Goal: Task Accomplishment & Management: Use online tool/utility

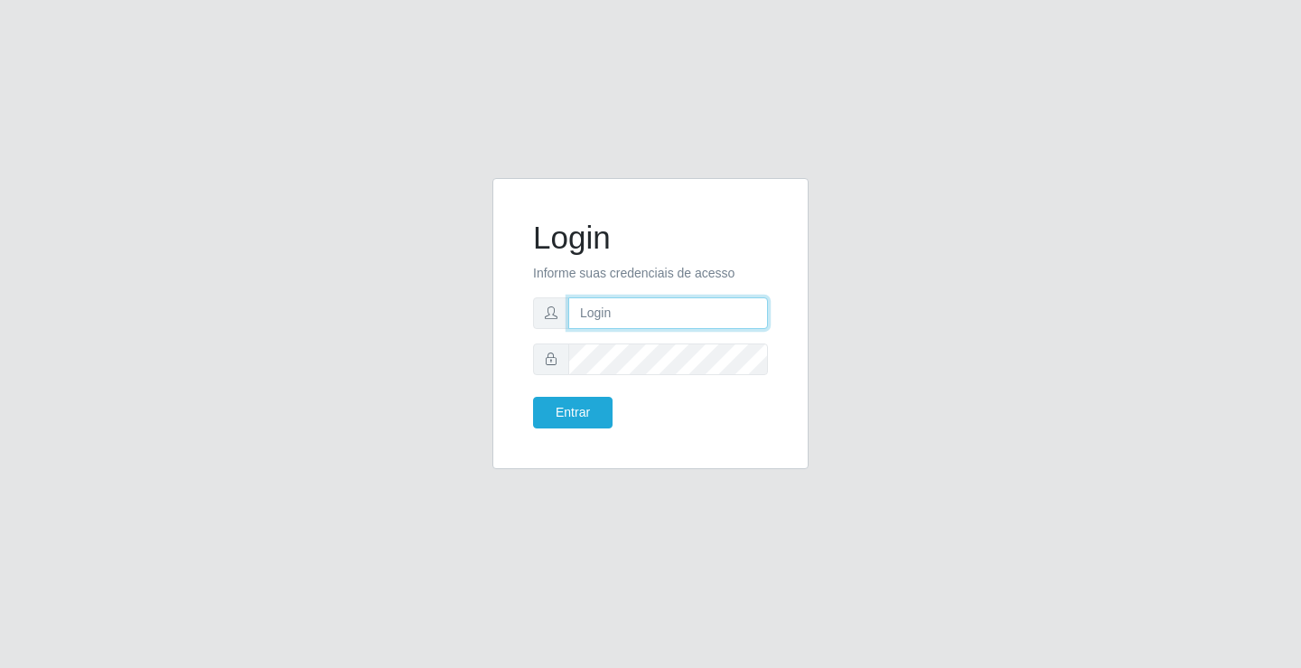
click at [613, 318] on input "text" at bounding box center [669, 313] width 200 height 32
type input "ediane@ideal"
click at [533, 397] on button "Entrar" at bounding box center [573, 413] width 80 height 32
click at [574, 409] on button "Entrar" at bounding box center [573, 413] width 80 height 32
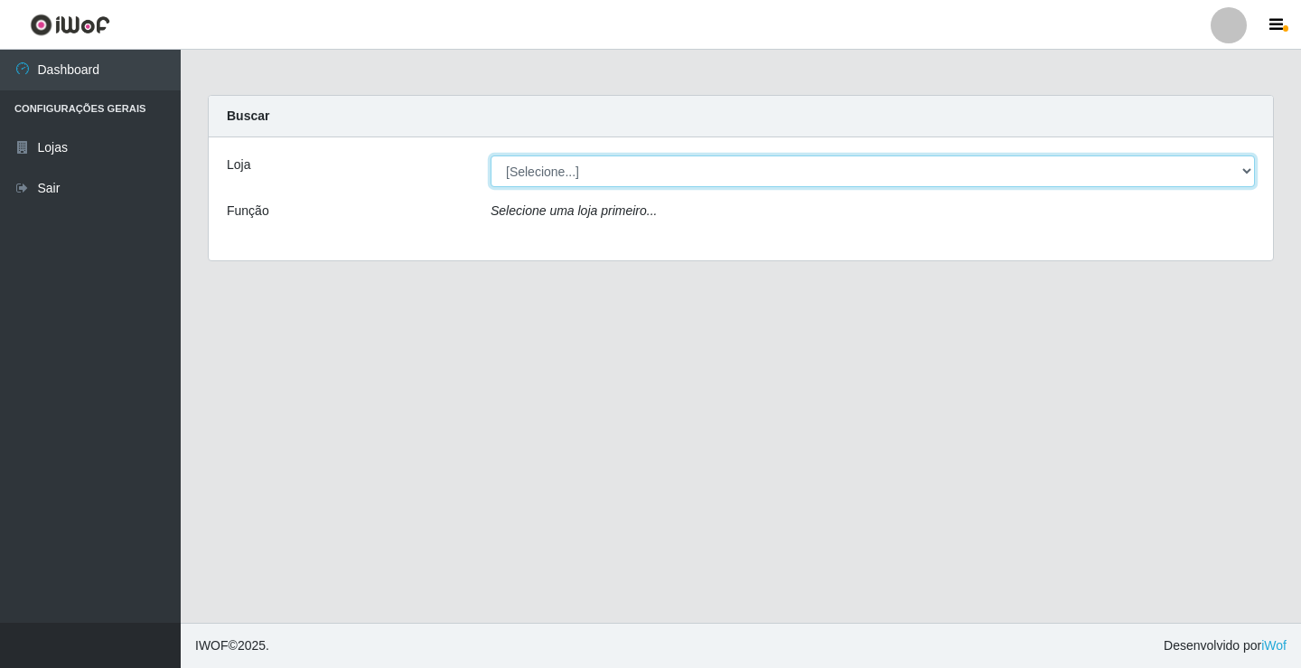
click at [590, 176] on select "[Selecione...] Ideal - Conceição" at bounding box center [873, 171] width 765 height 32
select select "231"
click at [491, 155] on select "[Selecione...] Ideal - Conceição" at bounding box center [873, 171] width 765 height 32
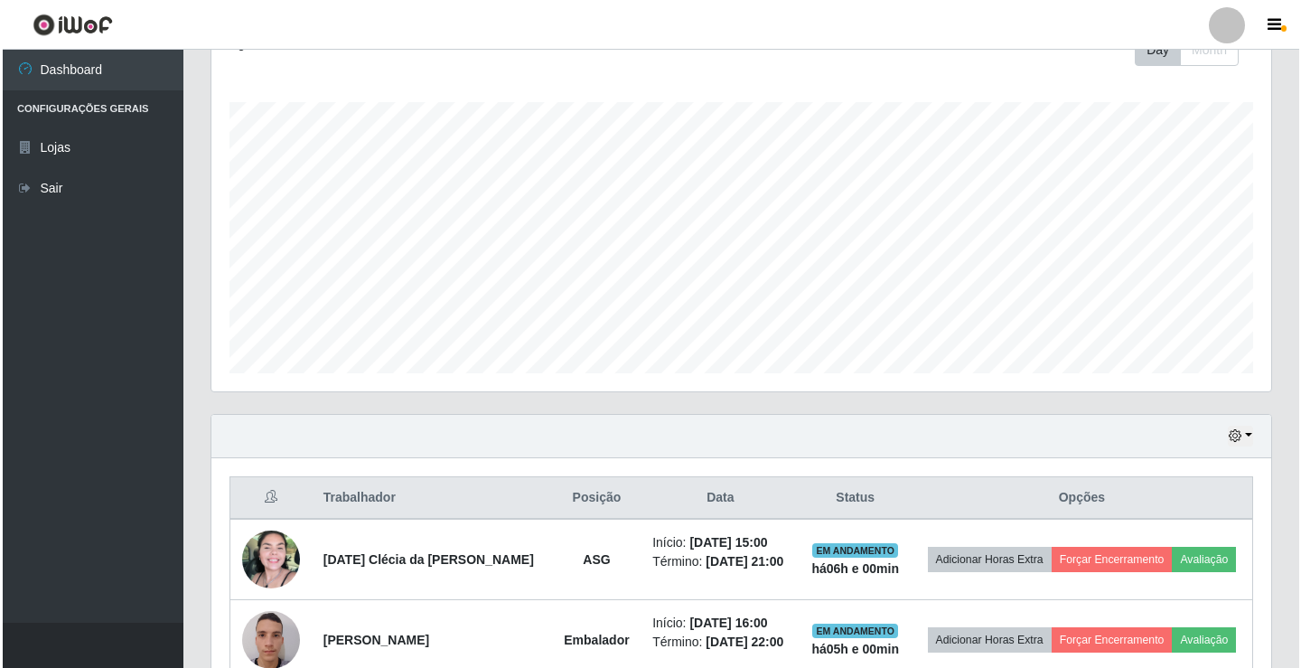
scroll to position [532, 0]
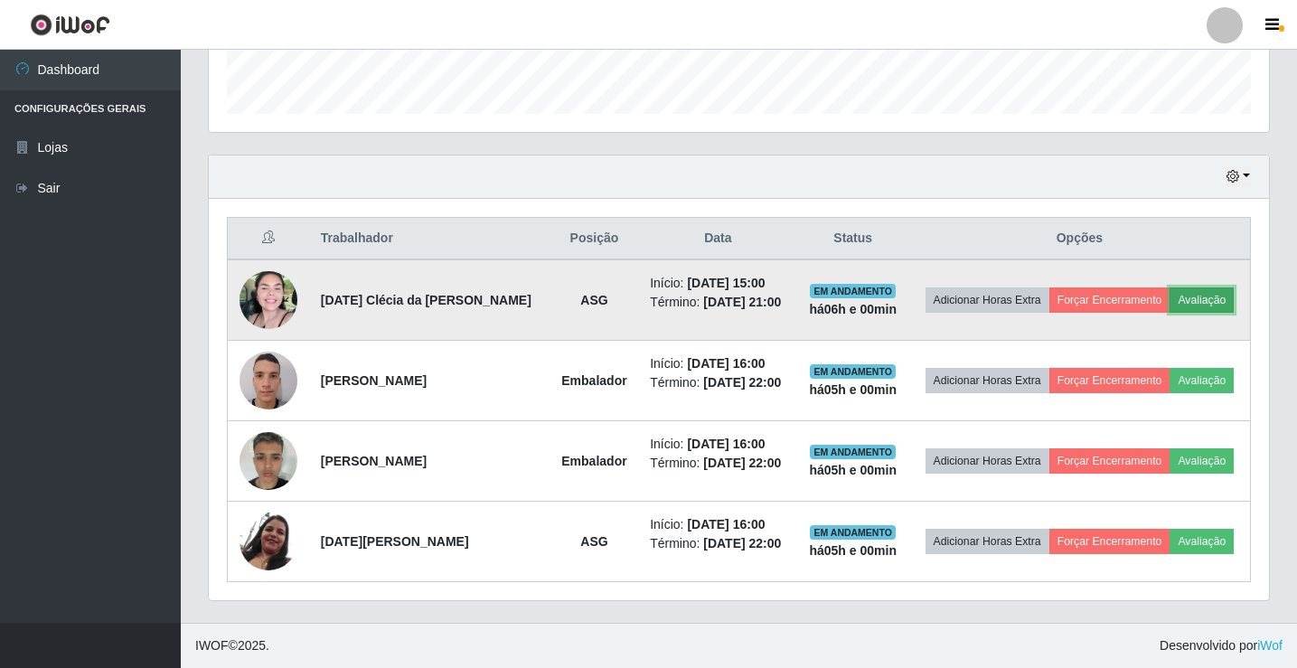
click at [1194, 293] on button "Avaliação" at bounding box center [1202, 299] width 64 height 25
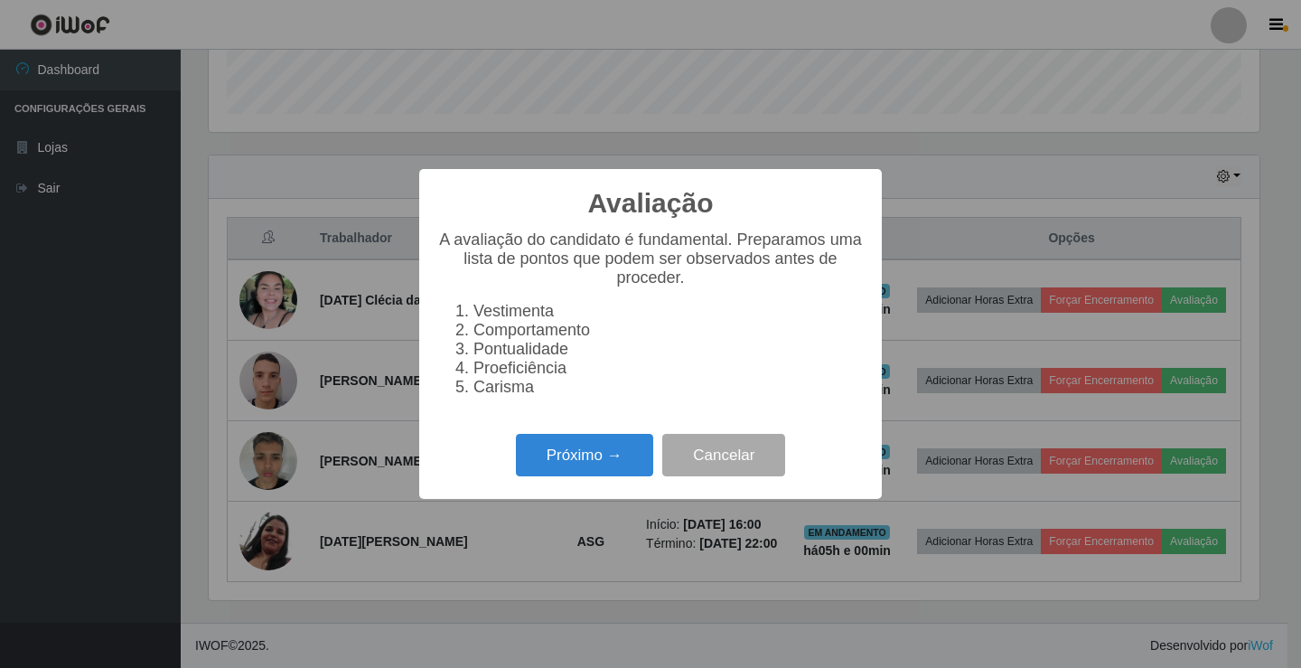
scroll to position [375, 1051]
click at [593, 467] on button "Próximo →" at bounding box center [584, 455] width 137 height 42
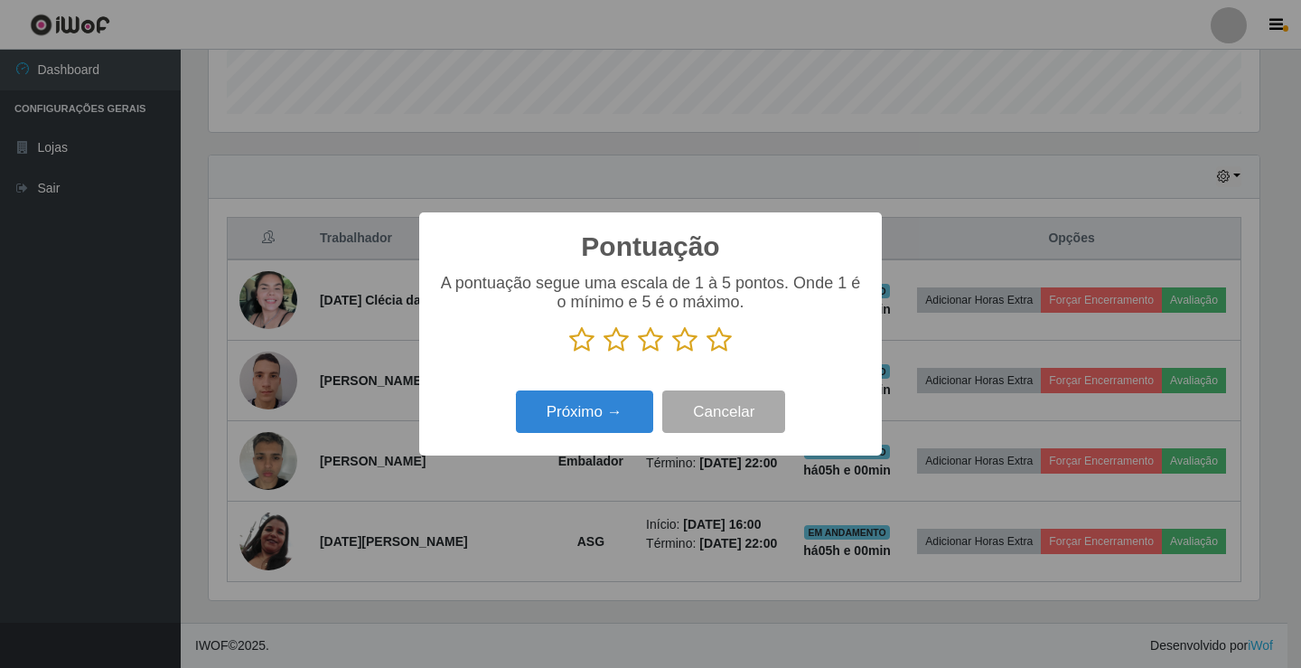
click at [719, 340] on icon at bounding box center [719, 339] width 25 height 27
click at [707, 353] on input "radio" at bounding box center [707, 353] width 0 height 0
click at [576, 424] on button "Próximo →" at bounding box center [584, 411] width 137 height 42
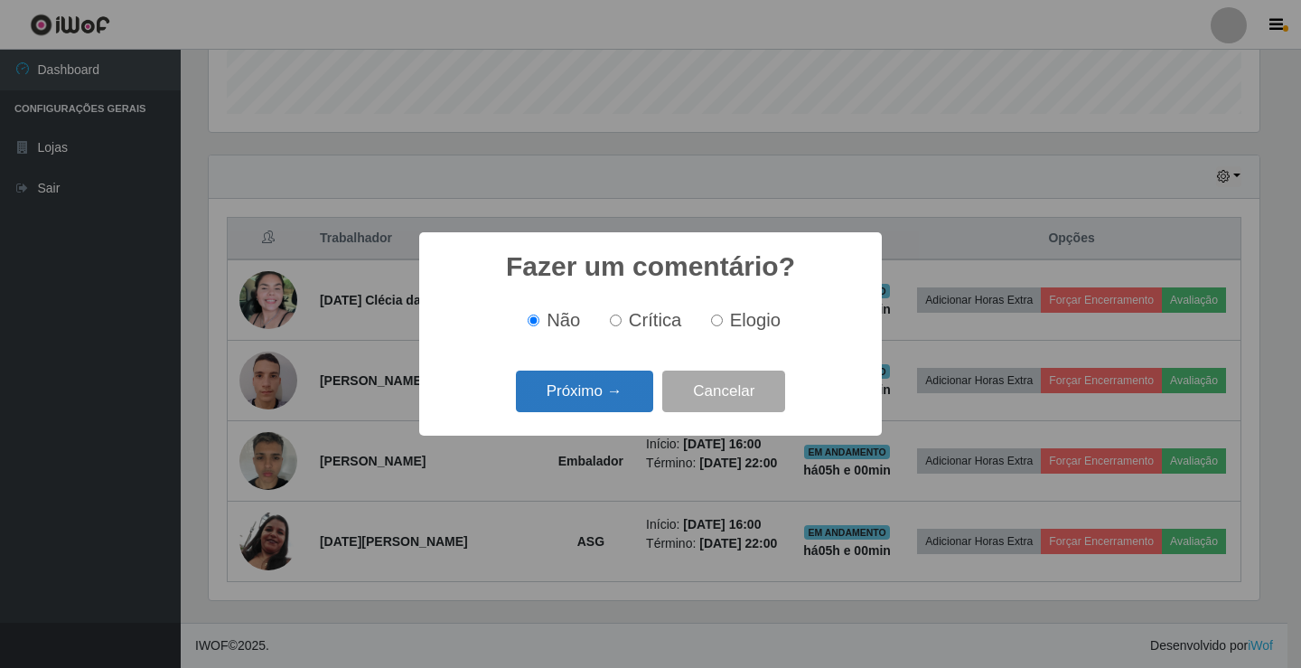
click at [587, 404] on button "Próximo →" at bounding box center [584, 392] width 137 height 42
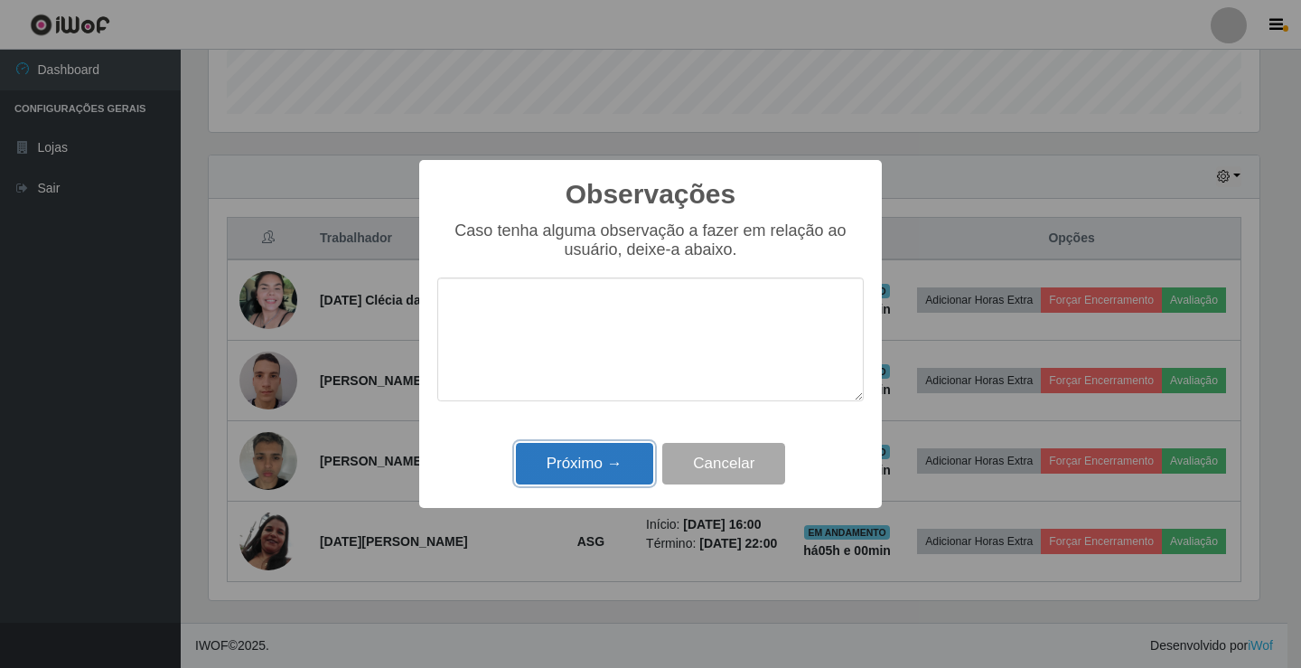
click at [601, 446] on button "Próximo →" at bounding box center [584, 464] width 137 height 42
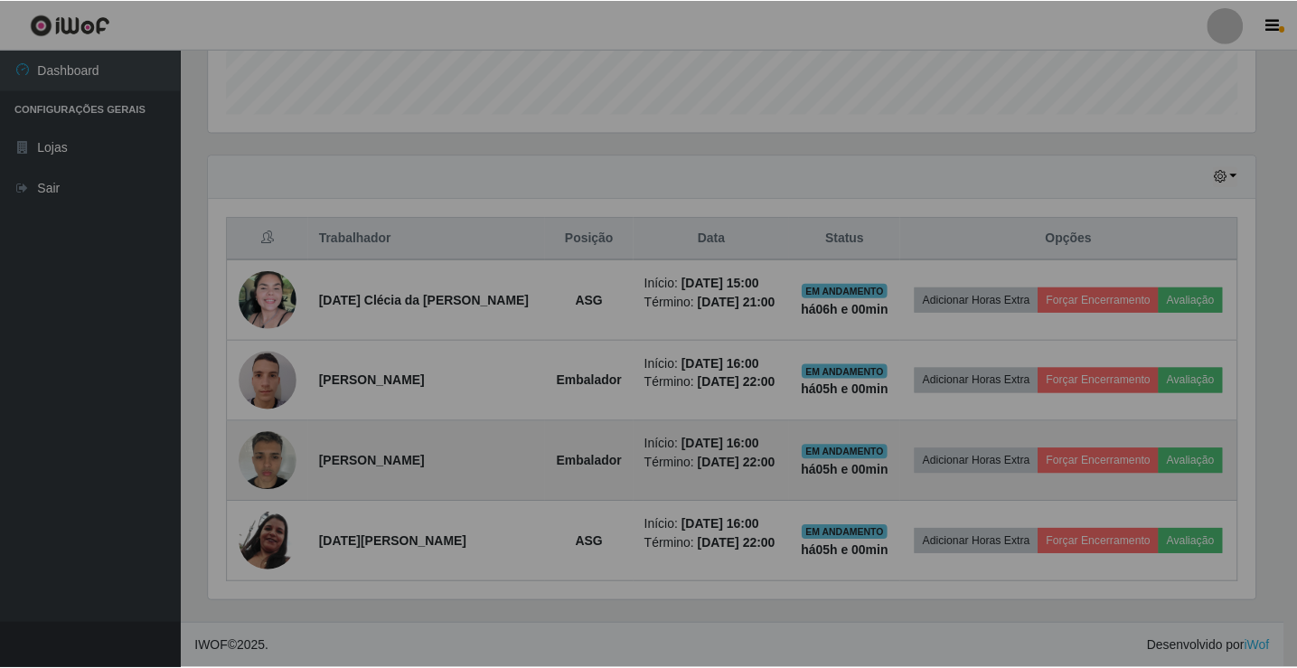
scroll to position [375, 1060]
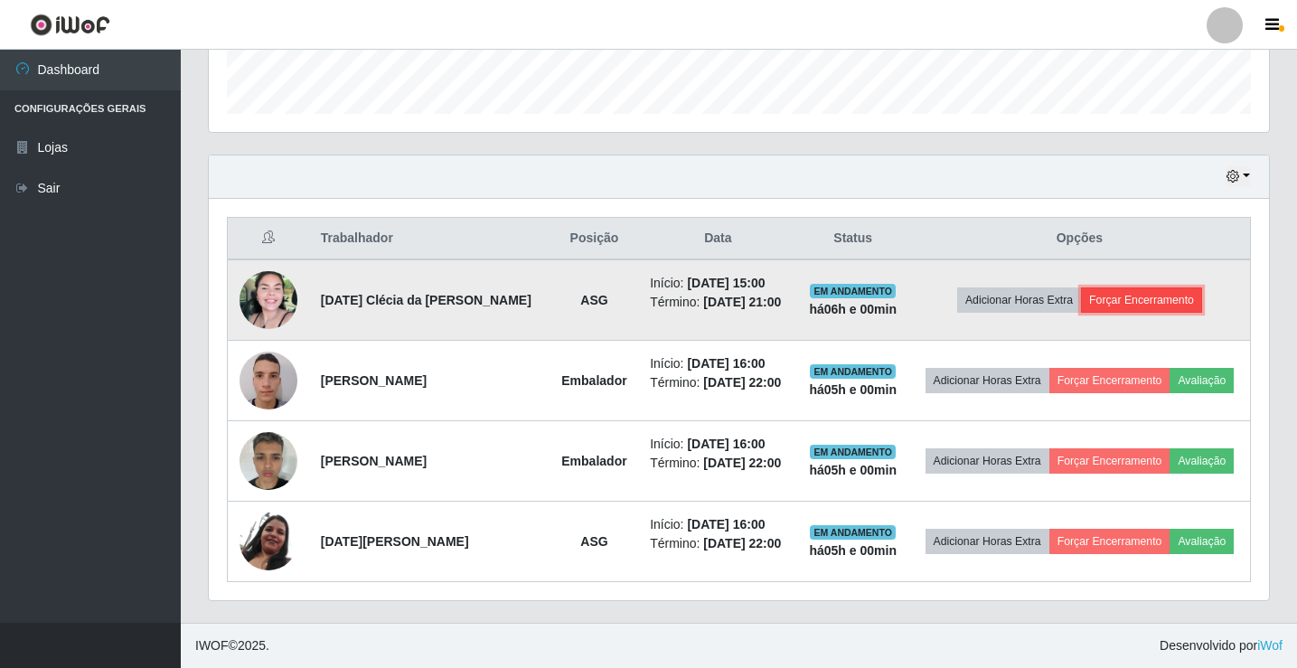
click at [1131, 297] on button "Forçar Encerramento" at bounding box center [1141, 299] width 121 height 25
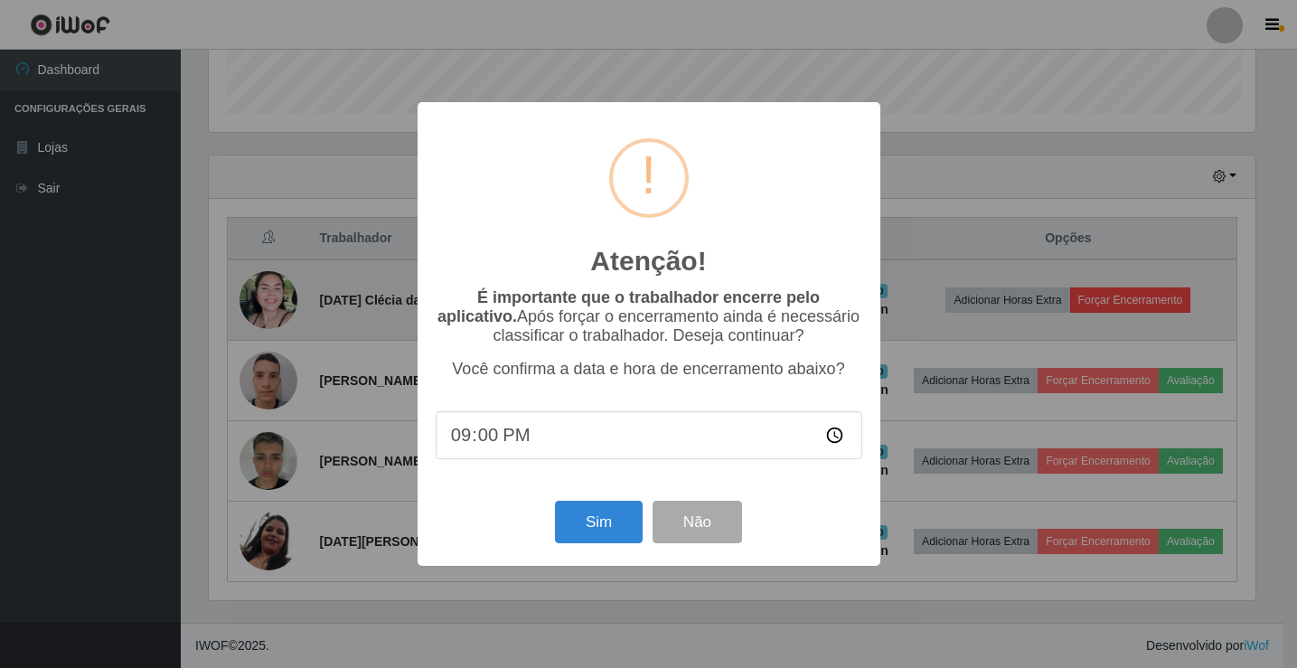
scroll to position [375, 1051]
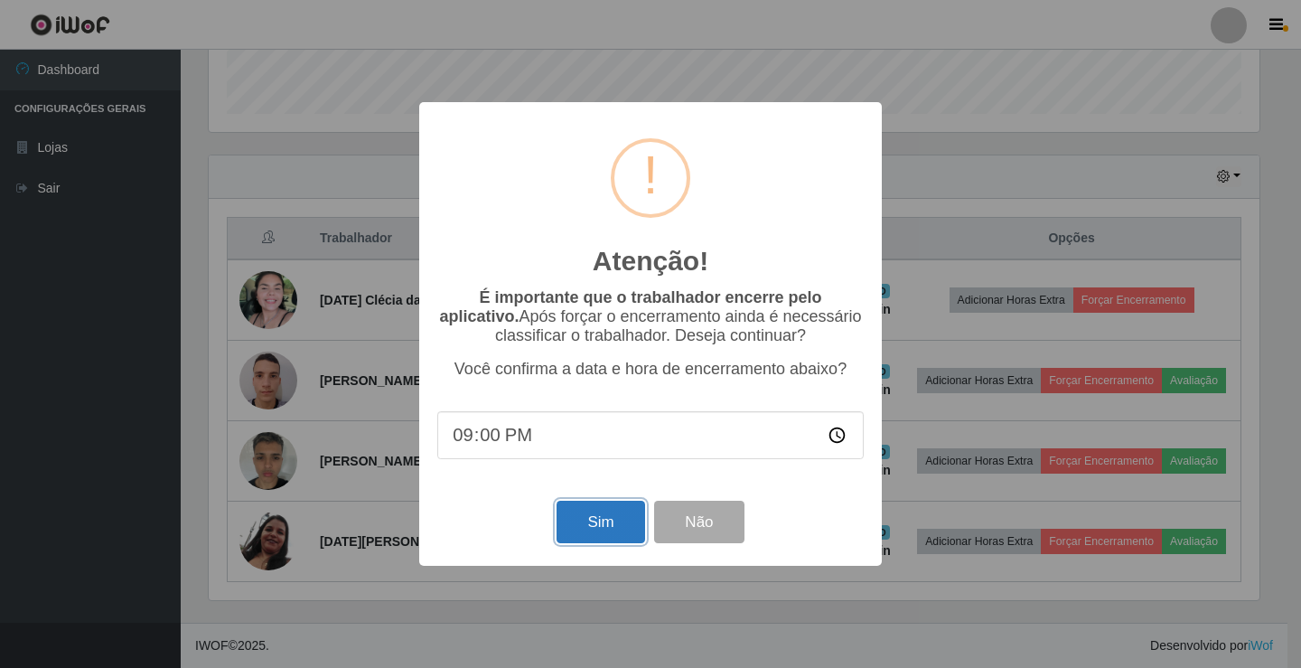
click at [609, 520] on button "Sim" at bounding box center [601, 522] width 88 height 42
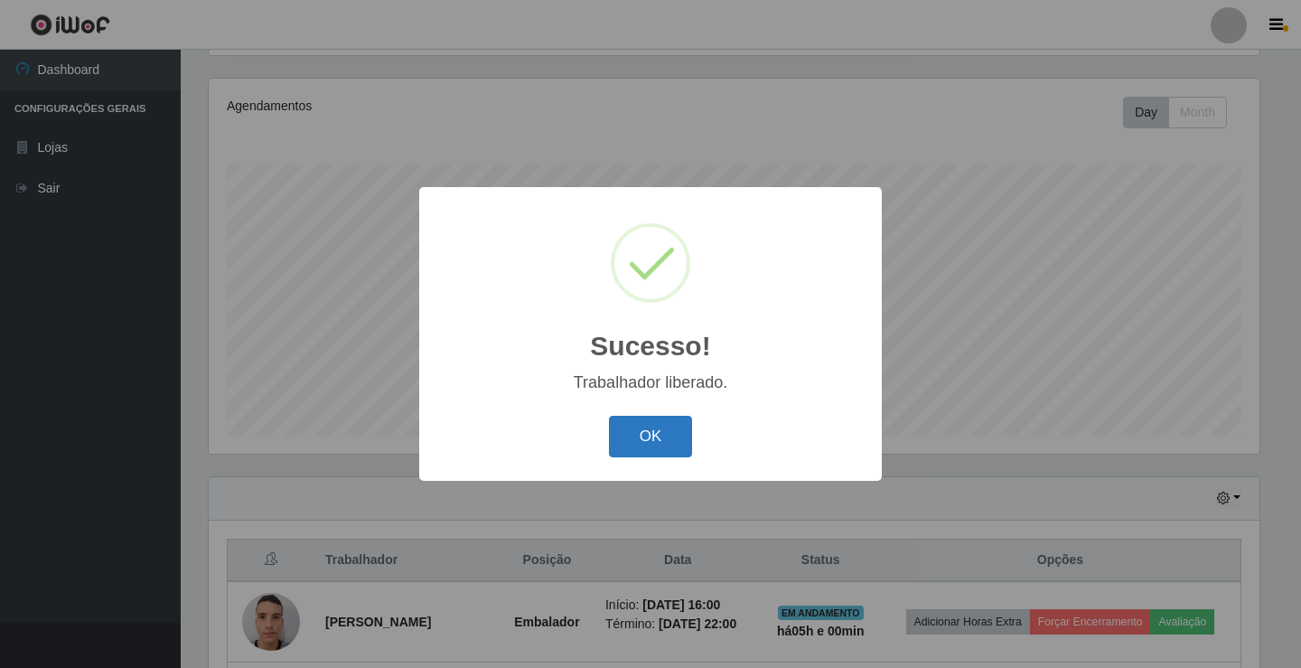
click at [652, 435] on button "OK" at bounding box center [651, 437] width 84 height 42
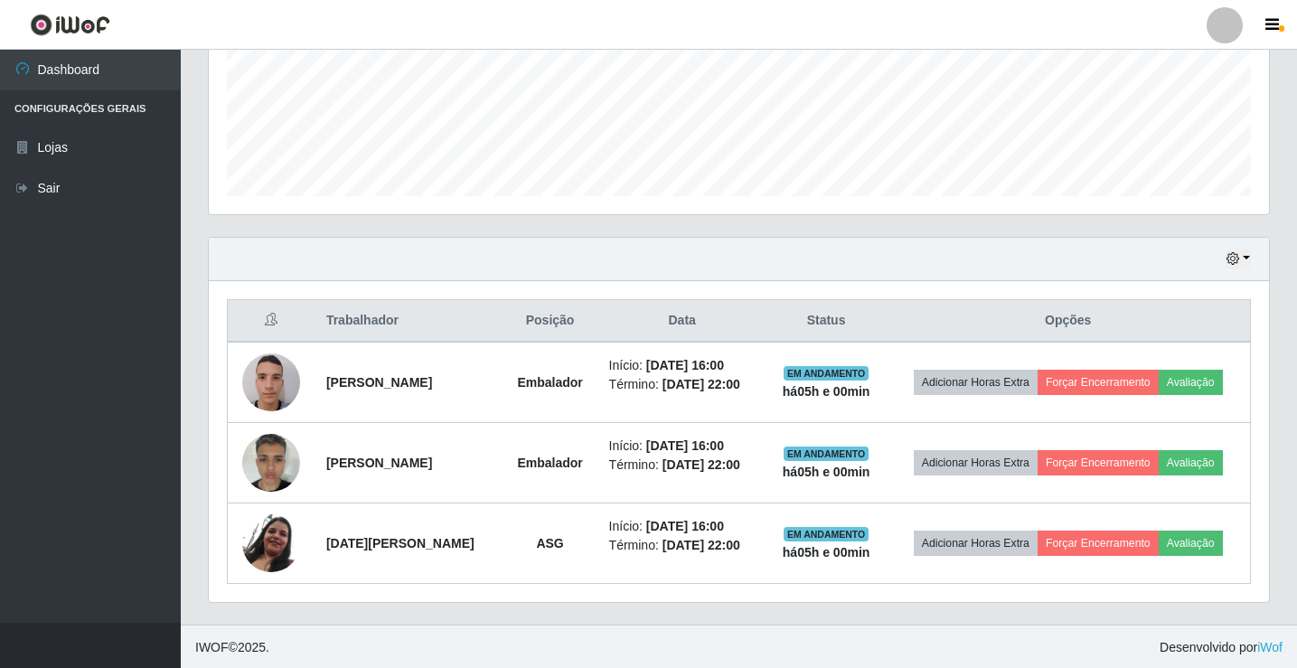
scroll to position [452, 0]
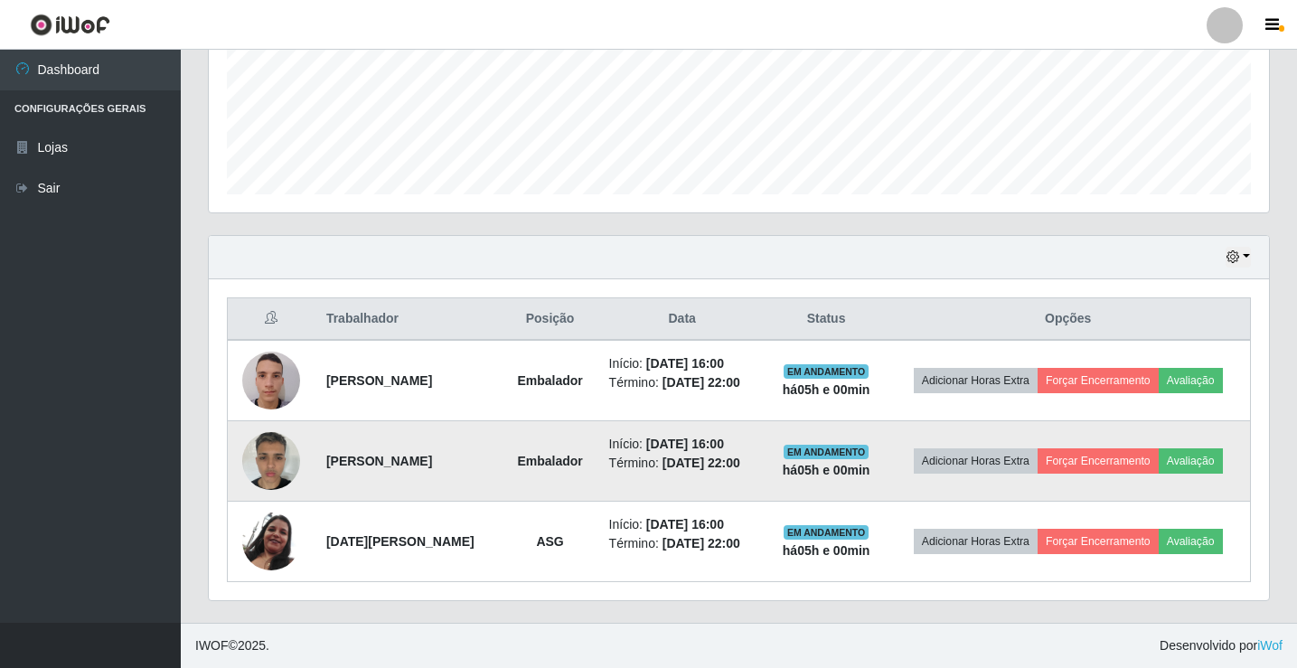
click at [261, 446] on img at bounding box center [271, 460] width 58 height 77
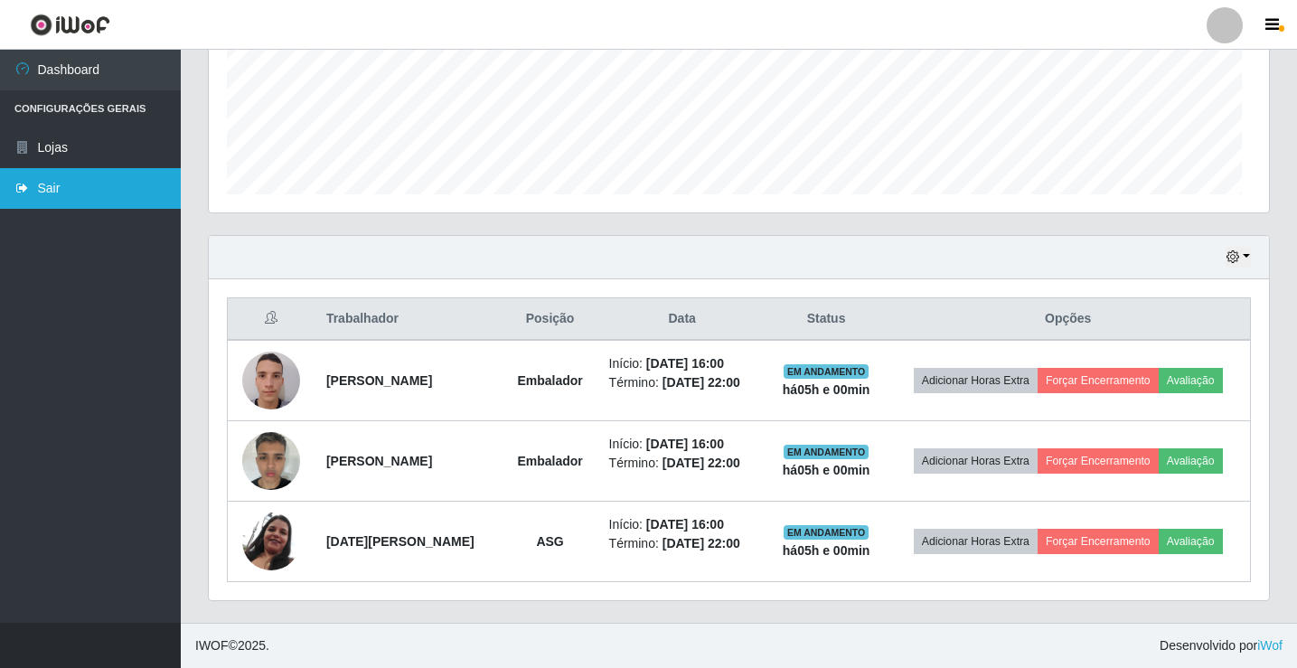
scroll to position [375, 1060]
click at [46, 189] on link "Sair" at bounding box center [90, 188] width 181 height 41
